Goal: Task Accomplishment & Management: Manage account settings

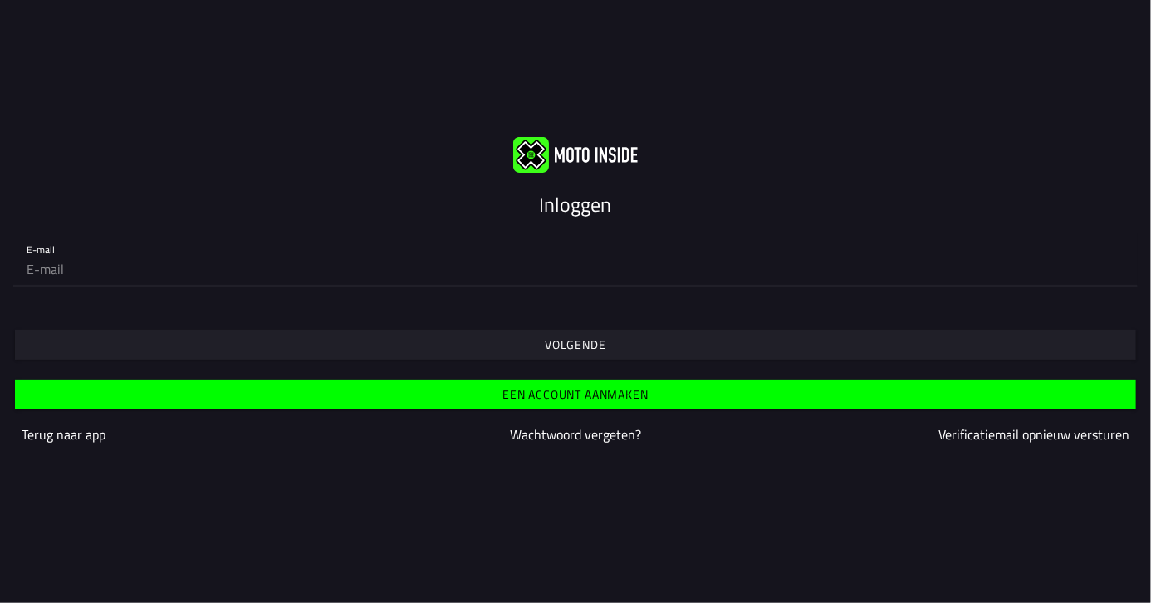
click at [64, 273] on input "email" at bounding box center [576, 269] width 1098 height 33
type input "[PERSON_NAME][EMAIL_ADDRESS][DOMAIN_NAME]"
click at [532, 346] on span "Volgende" at bounding box center [575, 345] width 1096 height 30
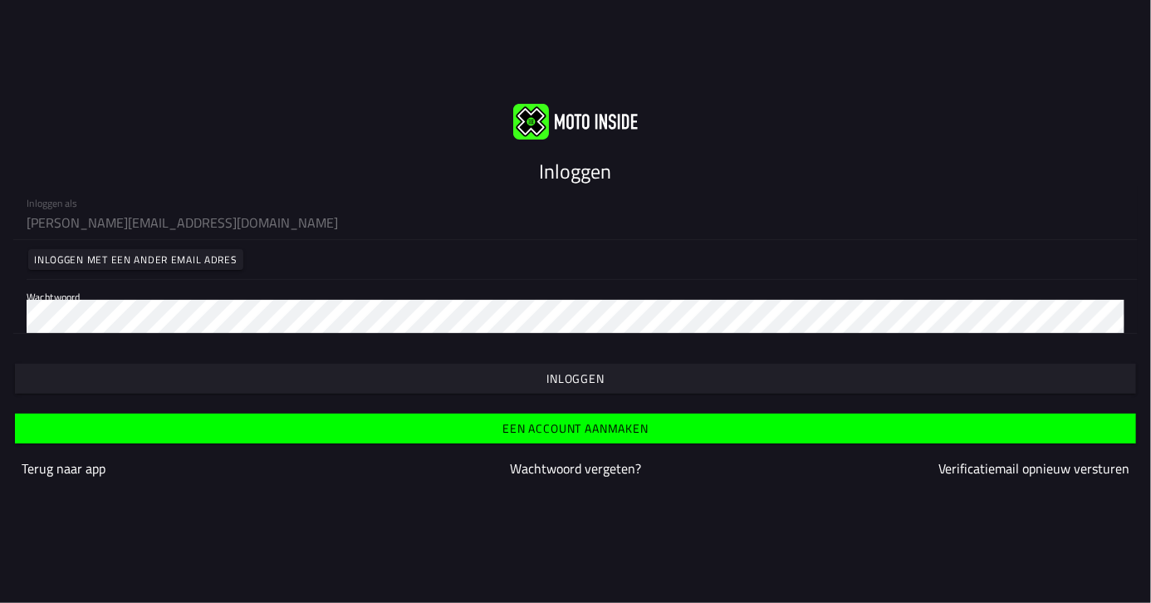
click at [0, 0] on slot "Inloggen" at bounding box center [0, 0] width 0 height 0
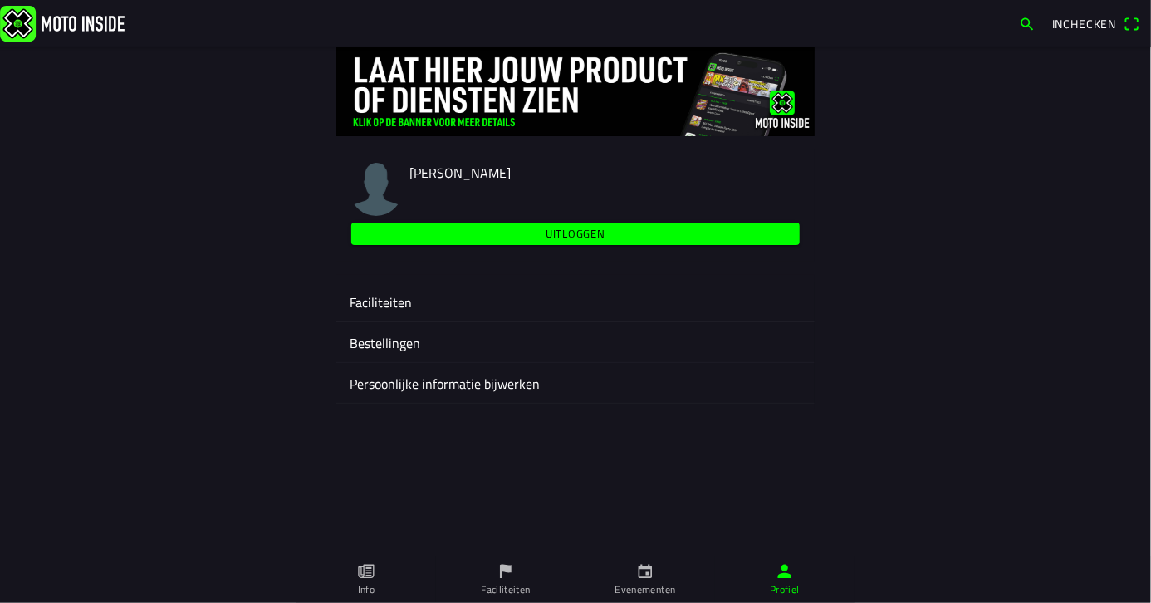
click at [394, 306] on ion-label "Faciliteiten" at bounding box center [576, 302] width 452 height 20
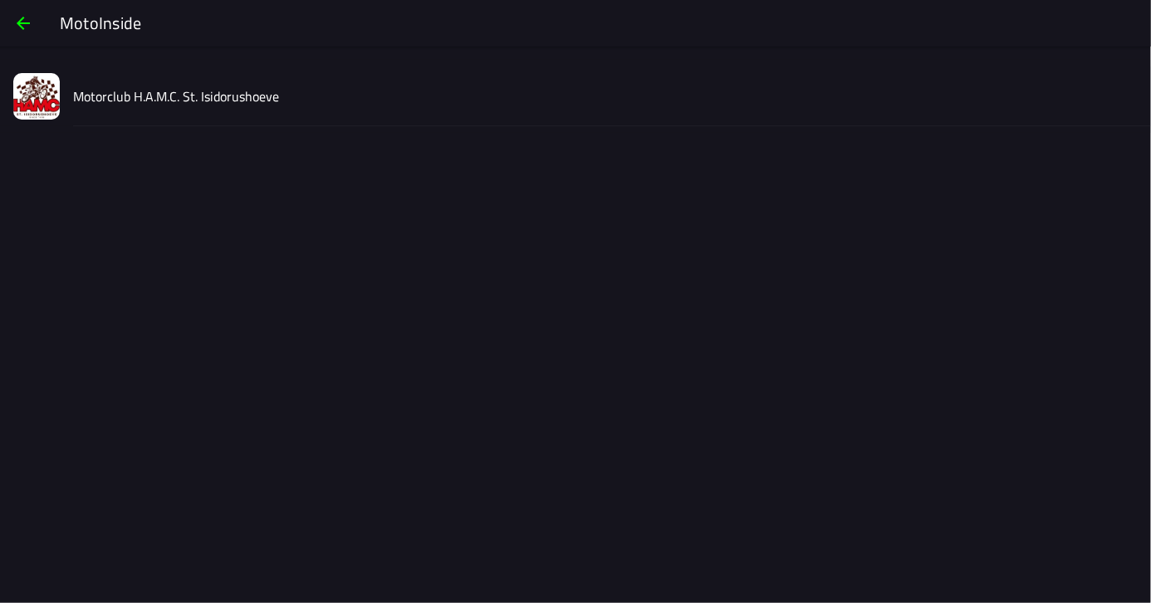
click at [17, 17] on span "button" at bounding box center [23, 23] width 20 height 40
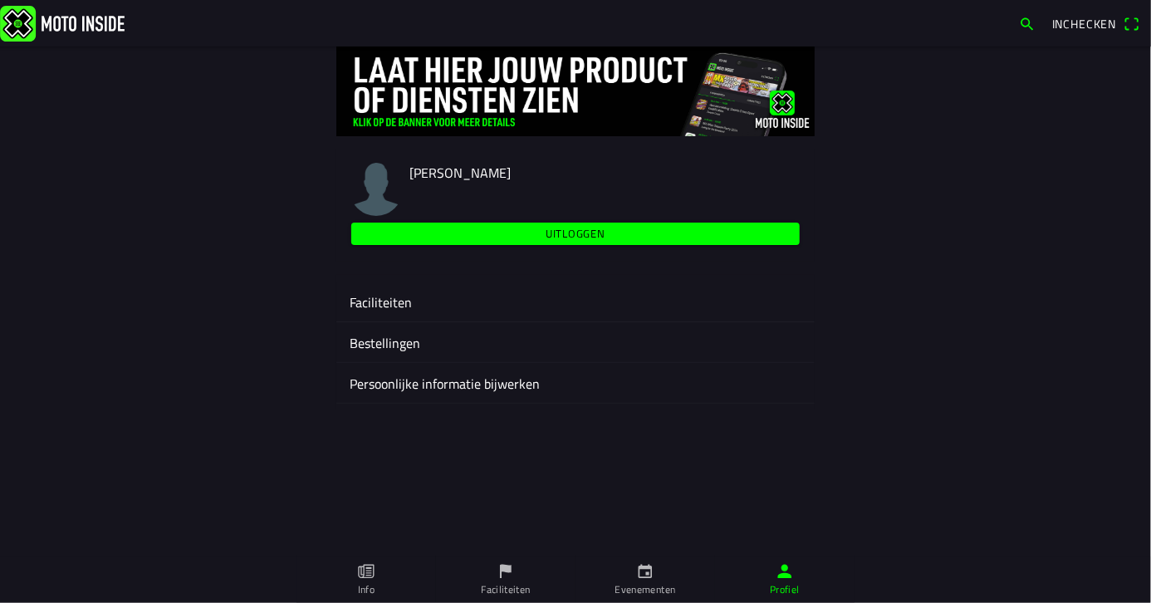
click at [402, 303] on ion-label "Faciliteiten" at bounding box center [576, 302] width 452 height 20
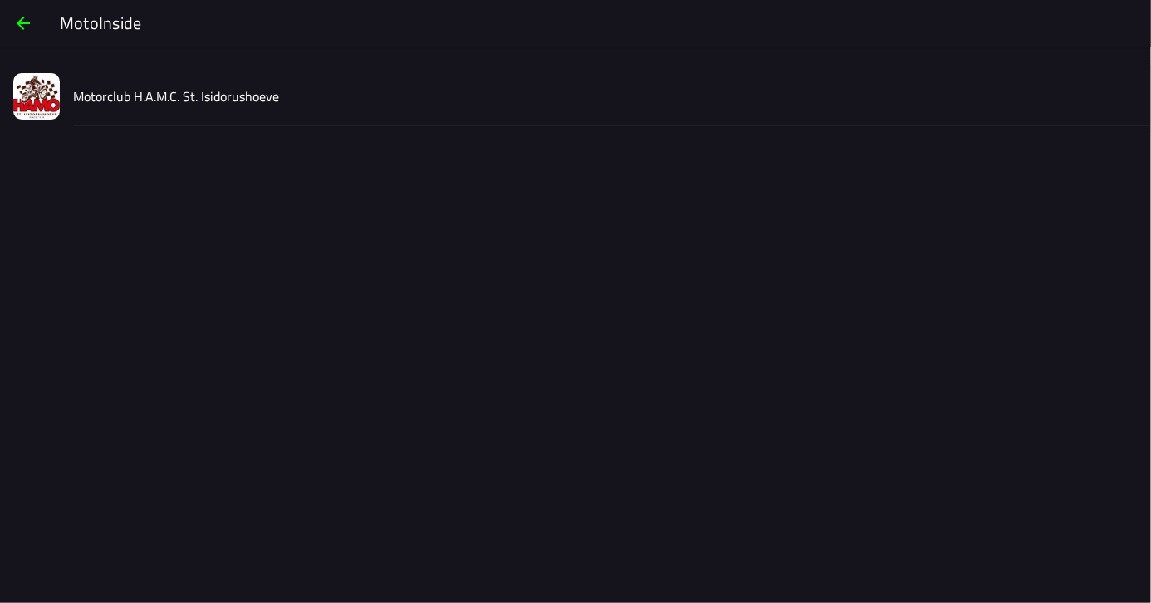
click at [0, 0] on slot "Motorclub H.A.M.C. St. Isidorushoeve" at bounding box center [0, 0] width 0 height 0
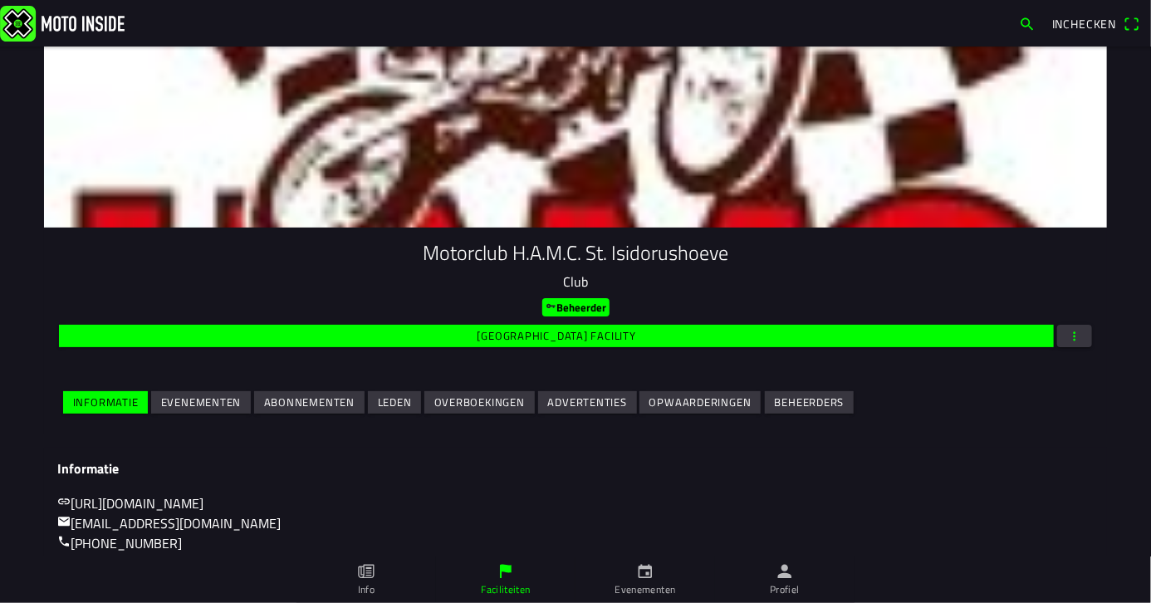
click at [0, 0] on slot "Evenementen" at bounding box center [0, 0] width 0 height 0
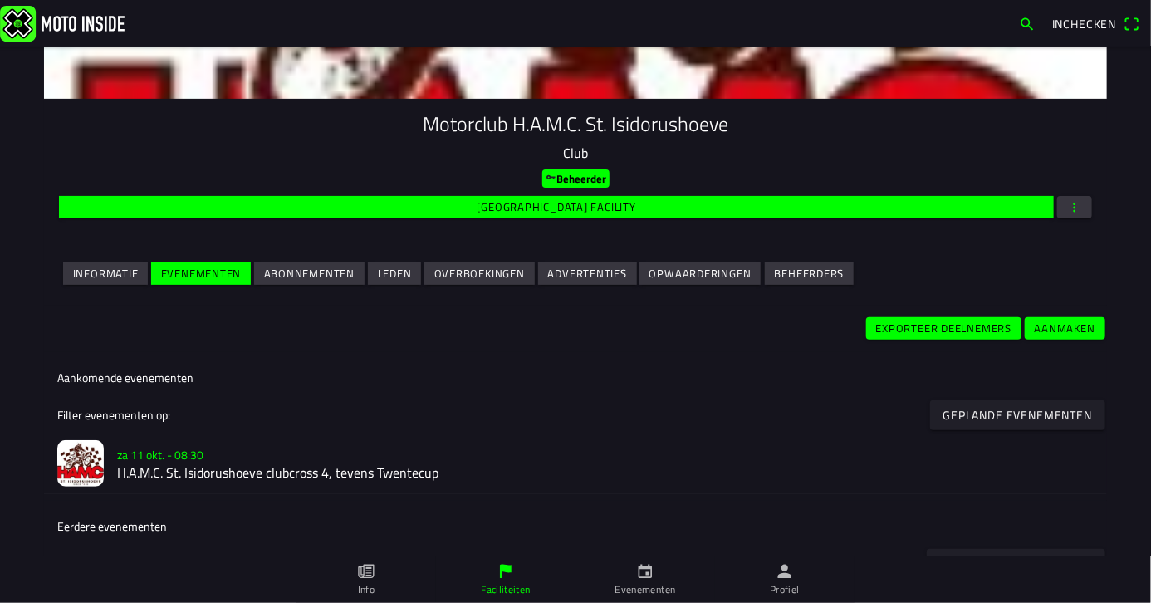
scroll to position [249, 0]
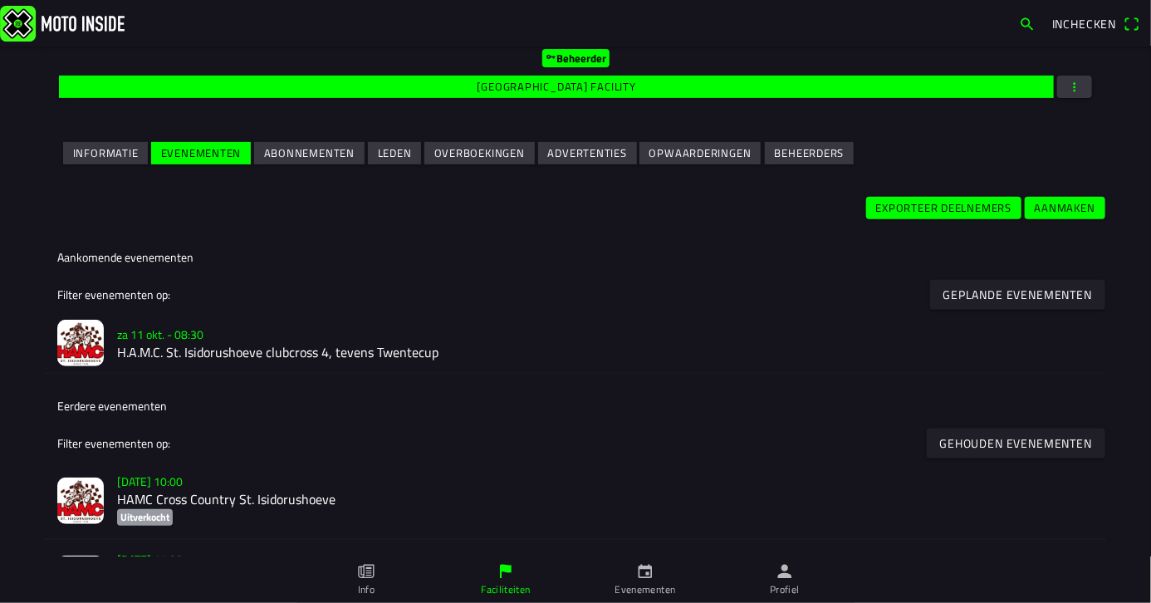
click at [168, 357] on h2 "H.A.M.C. St. Isidorushoeve clubcross 4, tevens Twentecup" at bounding box center [605, 354] width 977 height 16
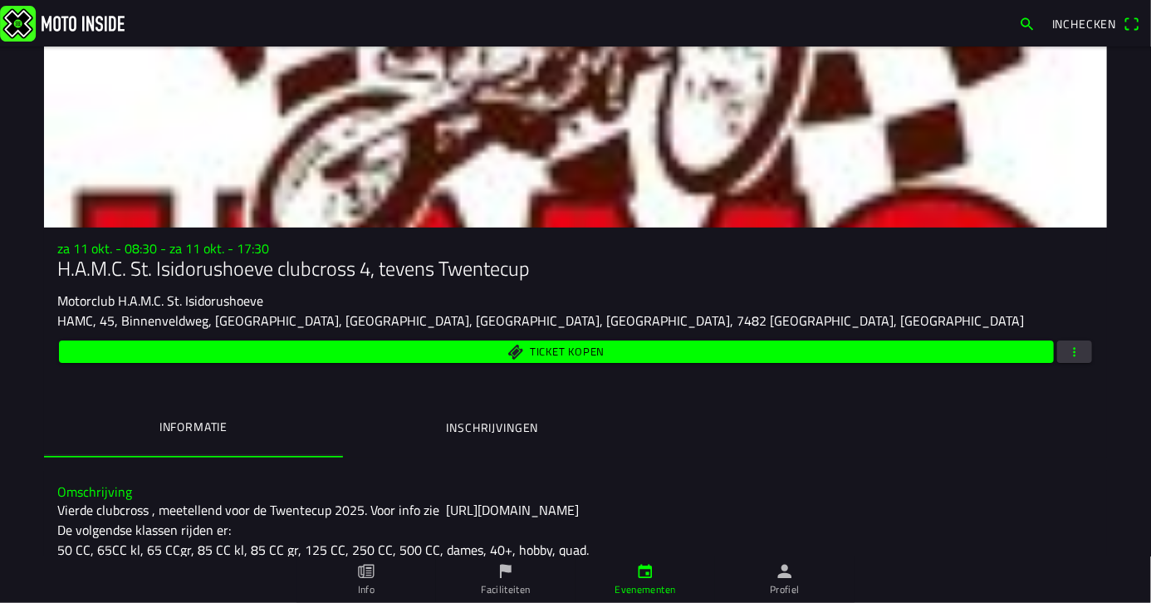
click at [1076, 353] on button "button" at bounding box center [1074, 352] width 35 height 22
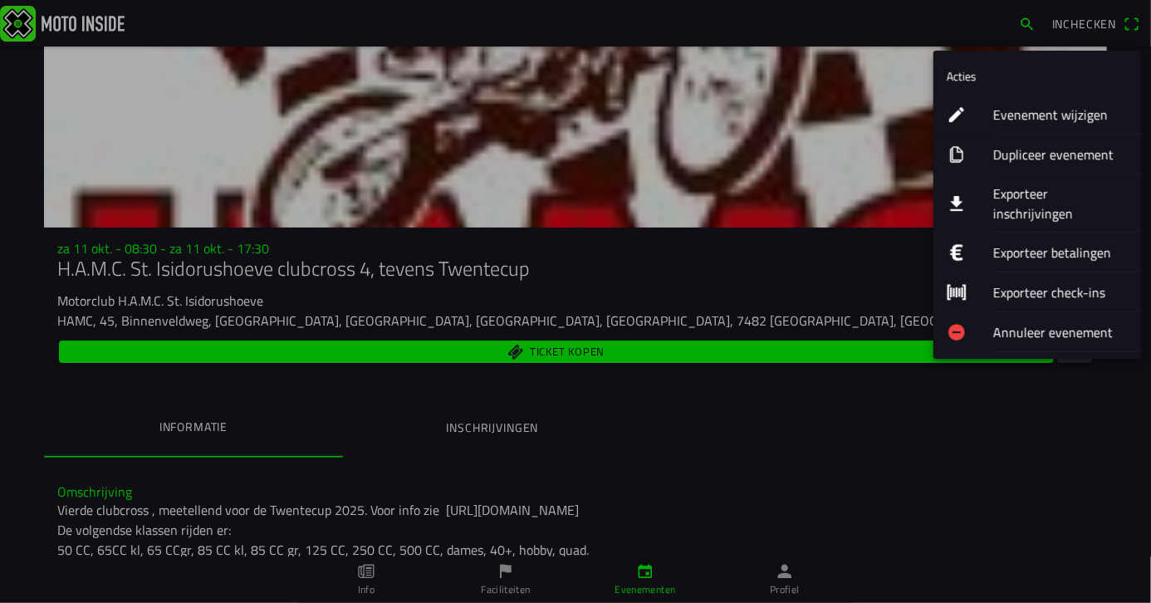
click at [1051, 196] on ion-label "Exporteer inschrijvingen" at bounding box center [1060, 204] width 135 height 40
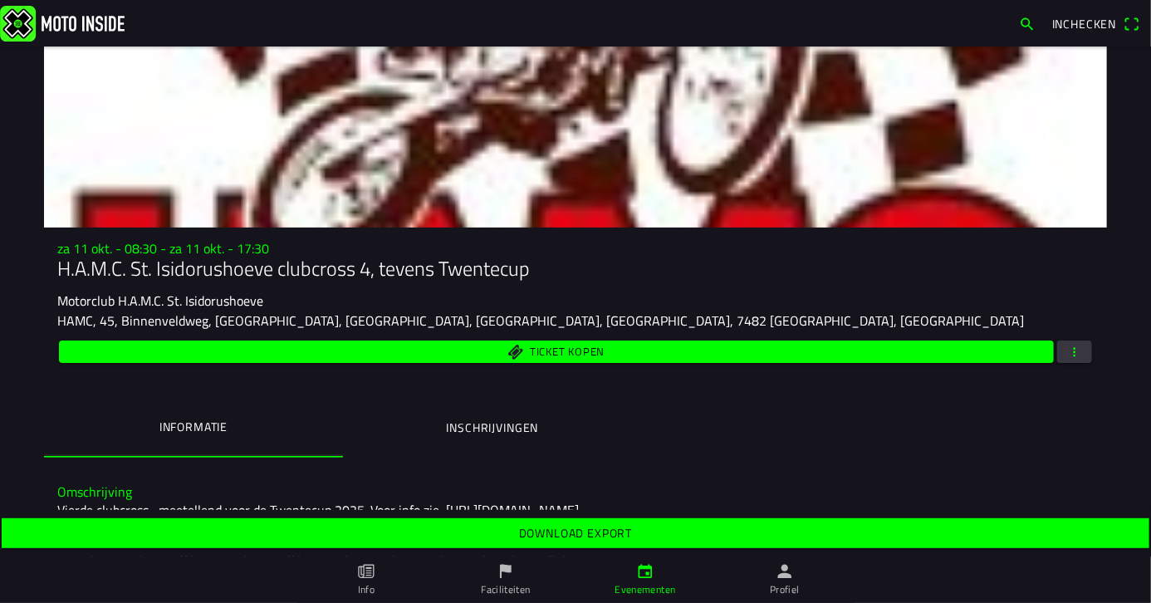
click at [0, 0] on slot "Download export" at bounding box center [0, 0] width 0 height 0
click at [1067, 362] on span "button" at bounding box center [1074, 352] width 15 height 22
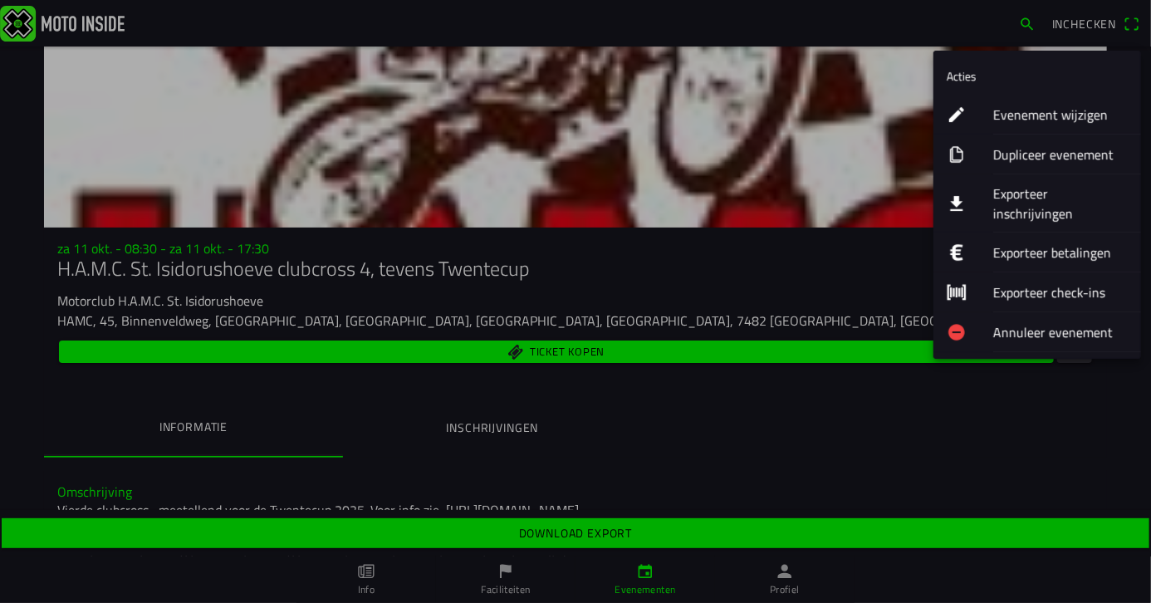
click at [1023, 114] on ion-label "Evenement wijzigen" at bounding box center [1060, 115] width 135 height 20
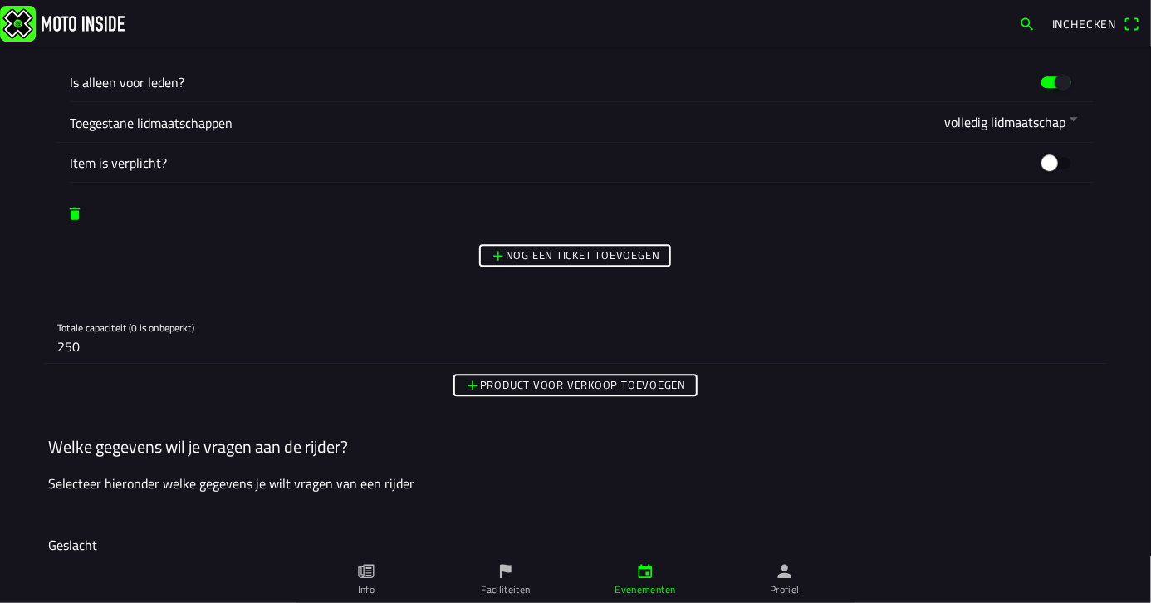
scroll to position [10715, 0]
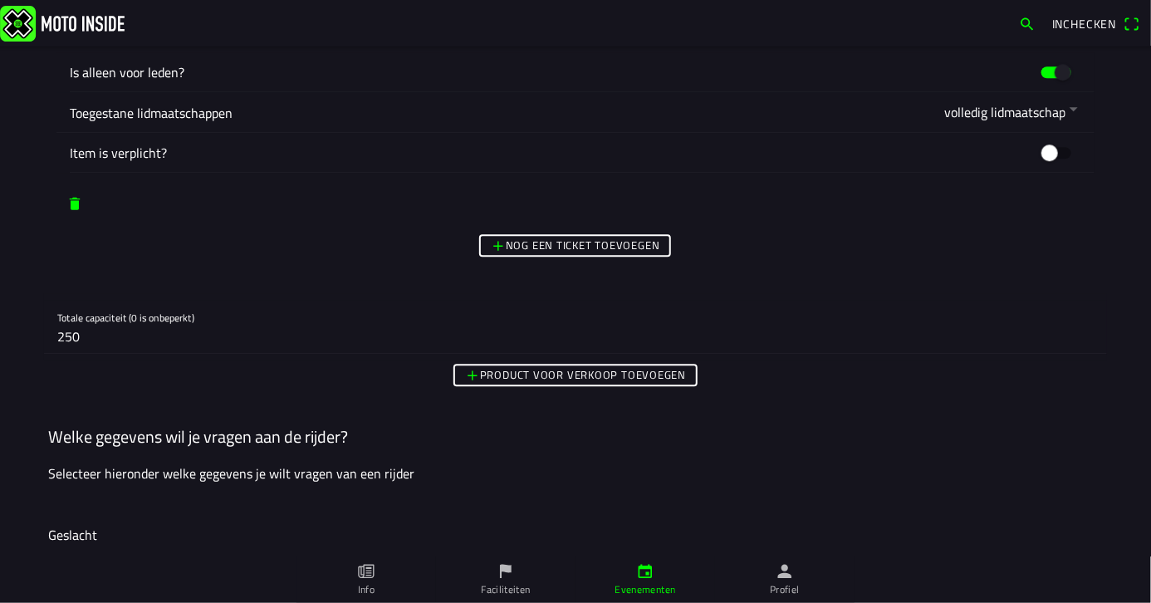
click at [77, 324] on input "250" at bounding box center [575, 336] width 1037 height 33
type input "2"
type input "100"
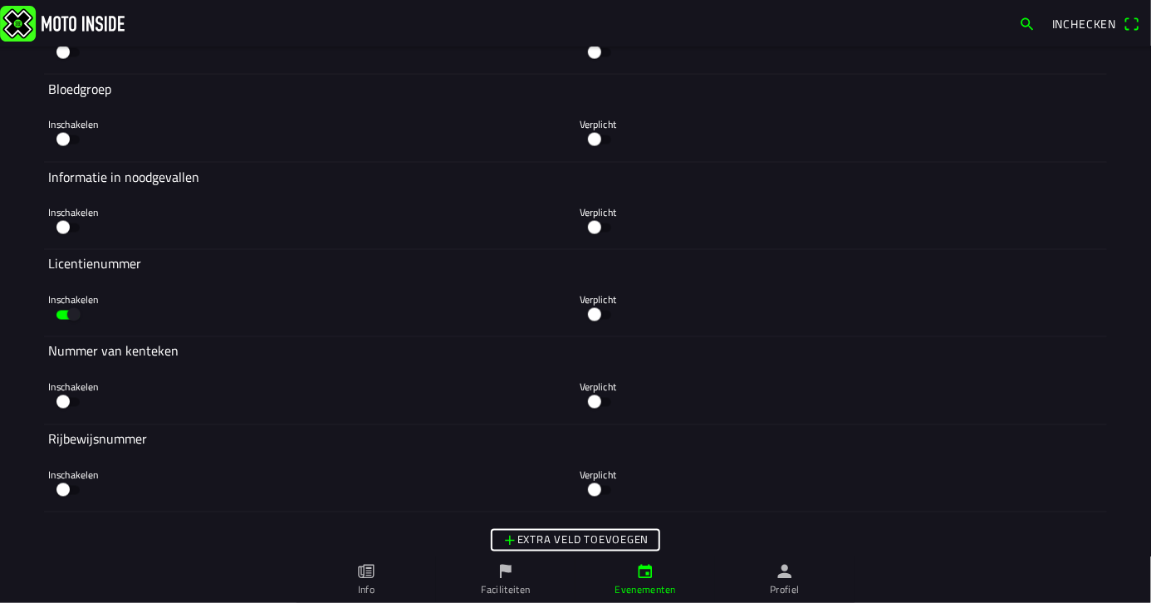
scroll to position [12805, 0]
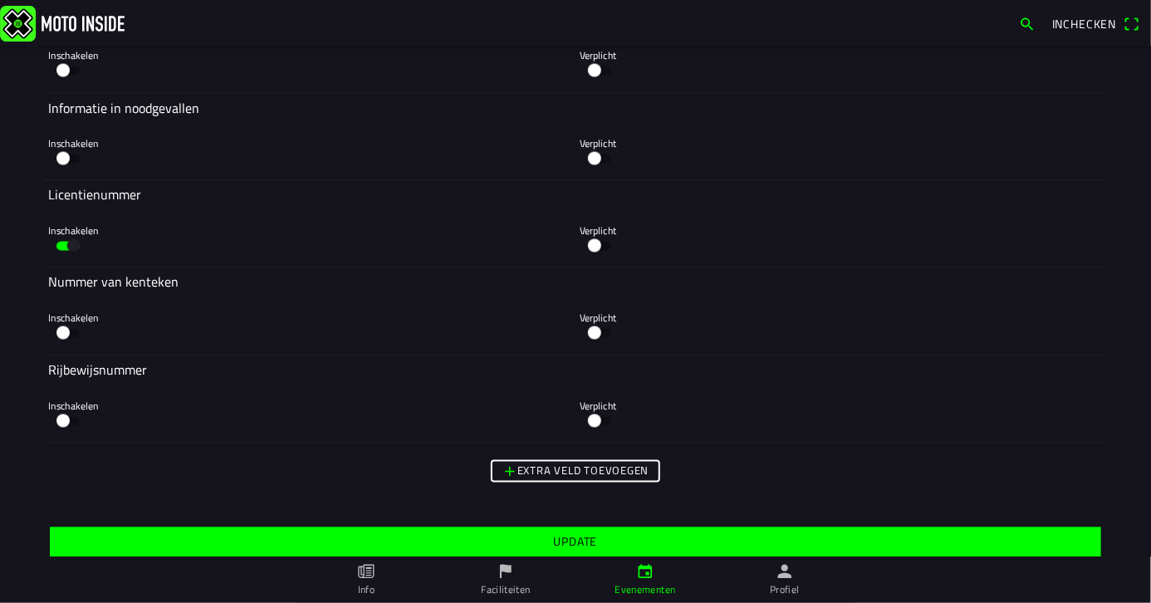
click at [0, 0] on slot "Update" at bounding box center [0, 0] width 0 height 0
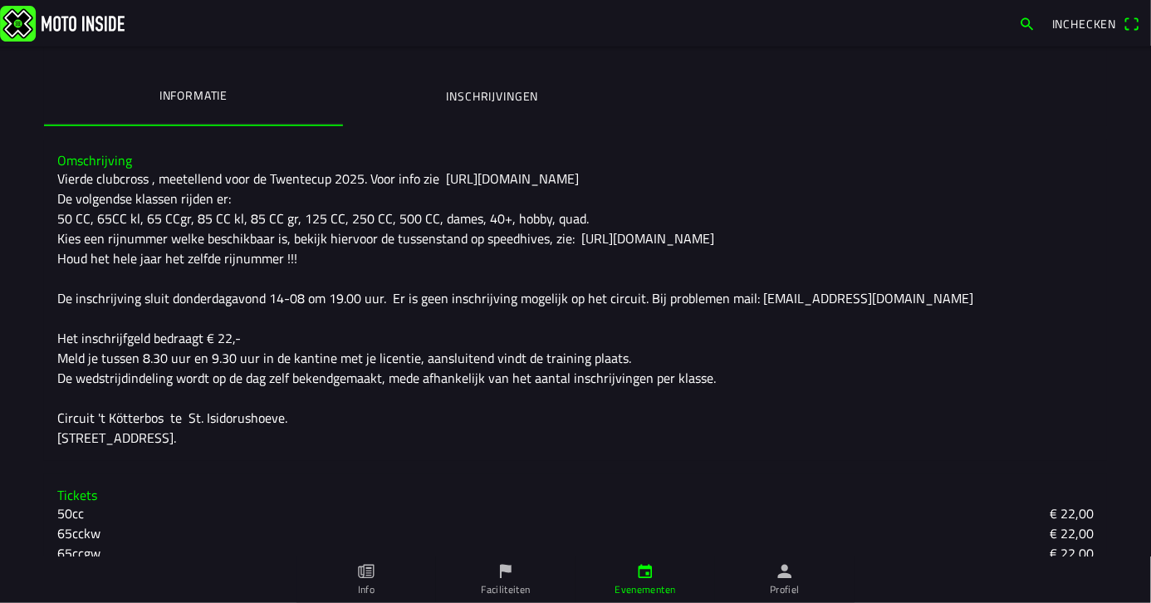
scroll to position [332, 0]
click at [650, 585] on ion-label "Evenementen" at bounding box center [645, 589] width 61 height 15
